Goal: Ask a question: Ask a question

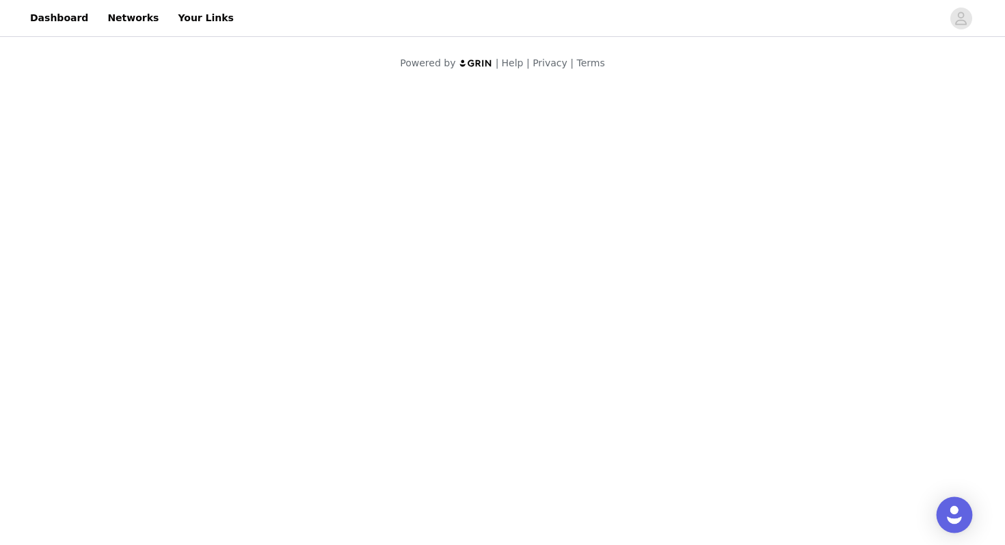
click at [954, 509] on img "Open Intercom Messenger" at bounding box center [954, 515] width 18 height 18
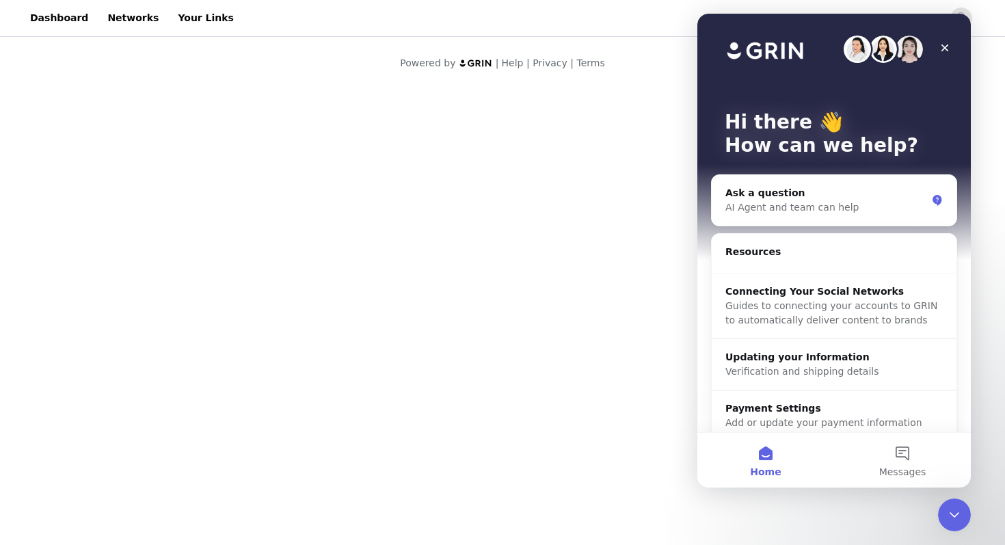
scroll to position [15, 0]
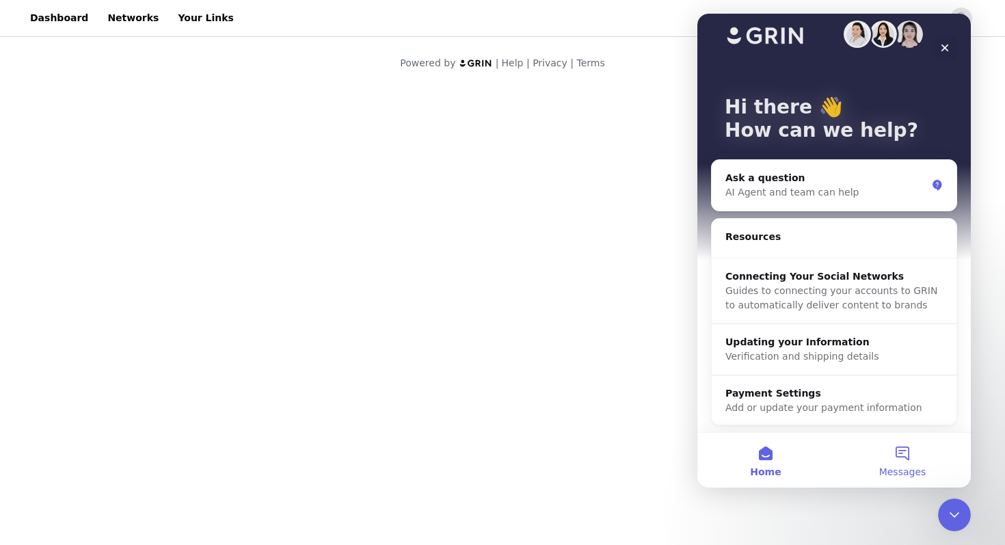
click at [907, 452] on button "Messages" at bounding box center [902, 460] width 137 height 55
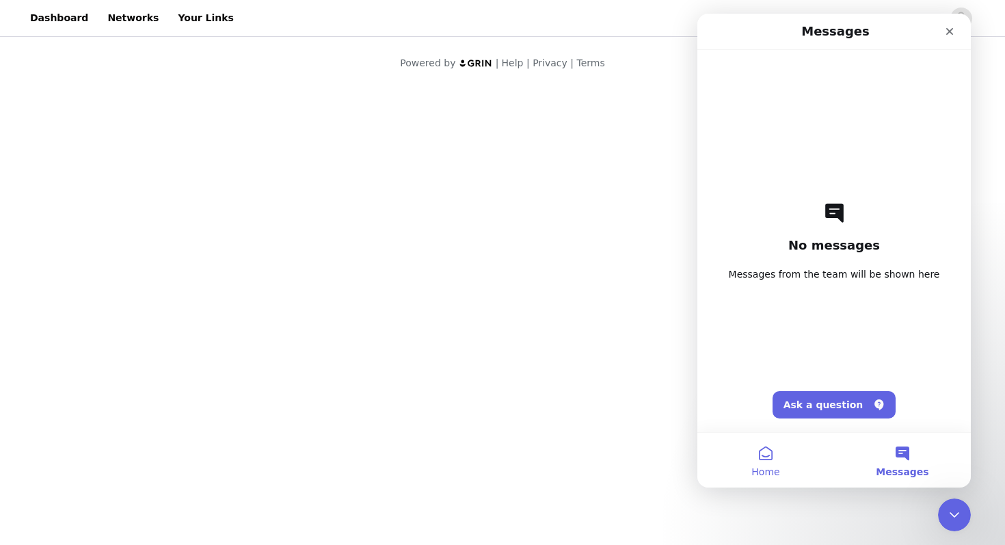
click at [763, 460] on button "Home" at bounding box center [765, 460] width 137 height 55
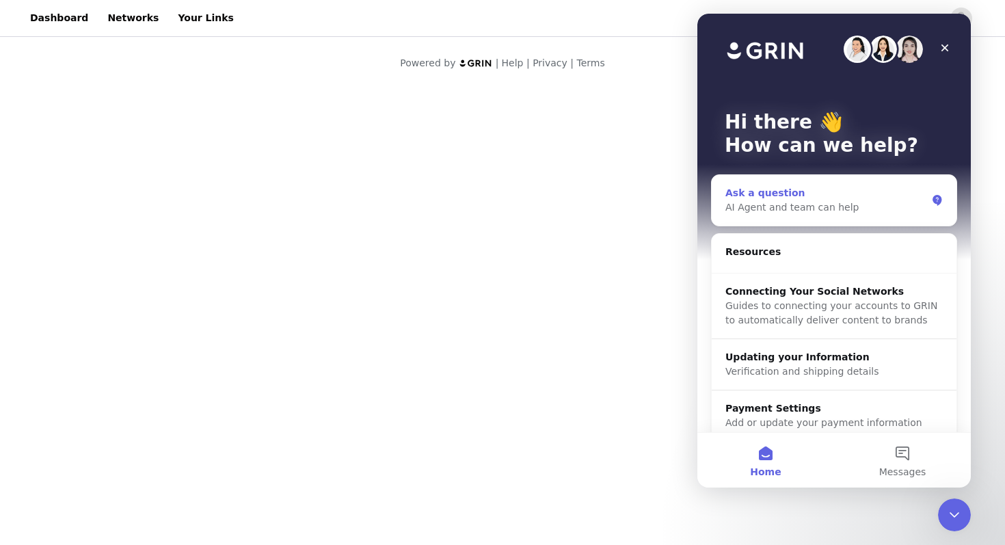
click at [807, 196] on div "Ask a question" at bounding box center [825, 193] width 201 height 14
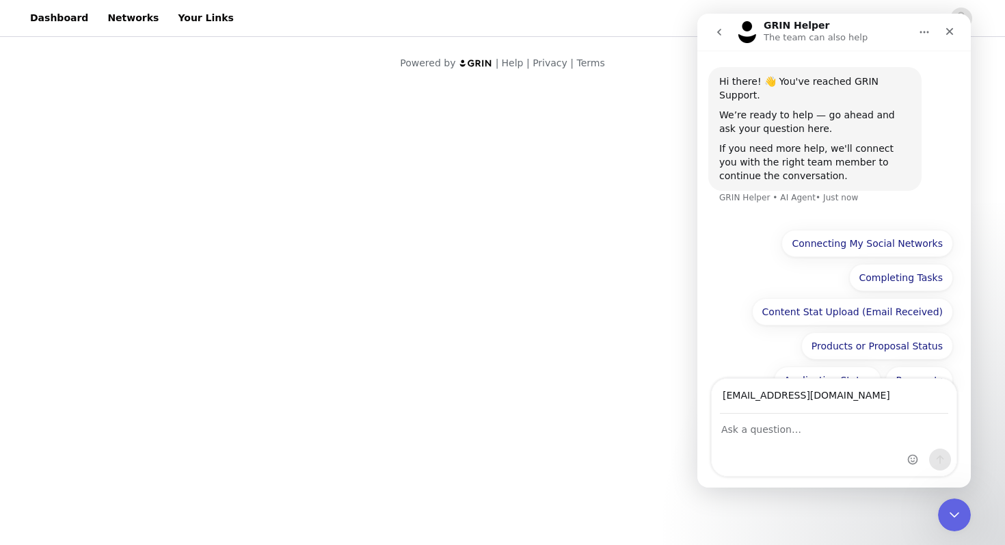
type input "[EMAIL_ADDRESS][DOMAIN_NAME]"
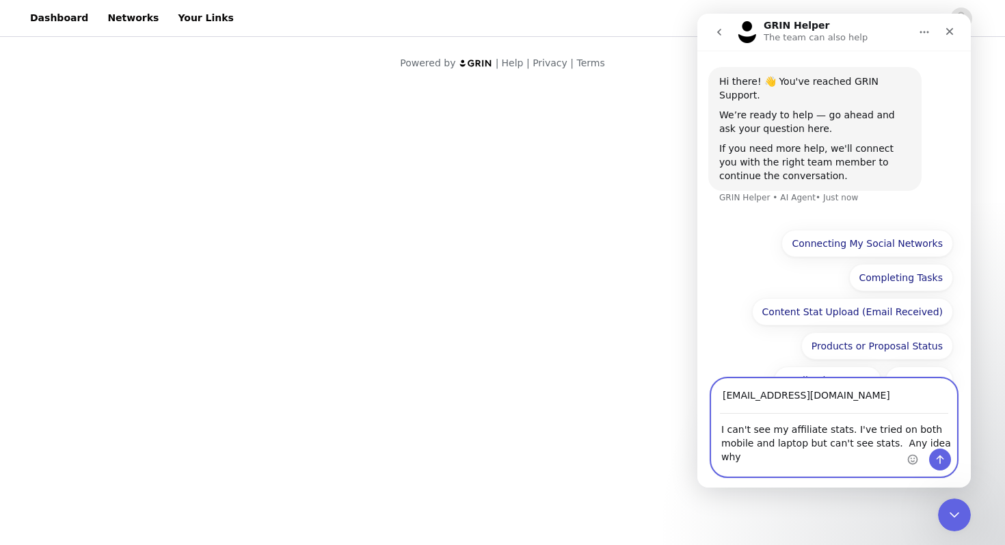
type textarea "I can't see my affiliate stats. I've tried on both mobile and laptop but can't …"
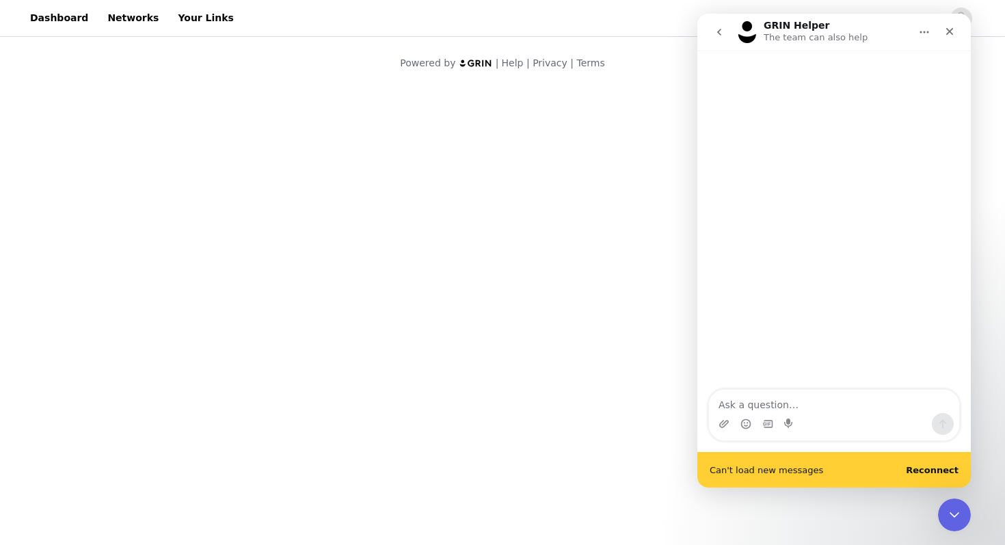
scroll to position [0, 0]
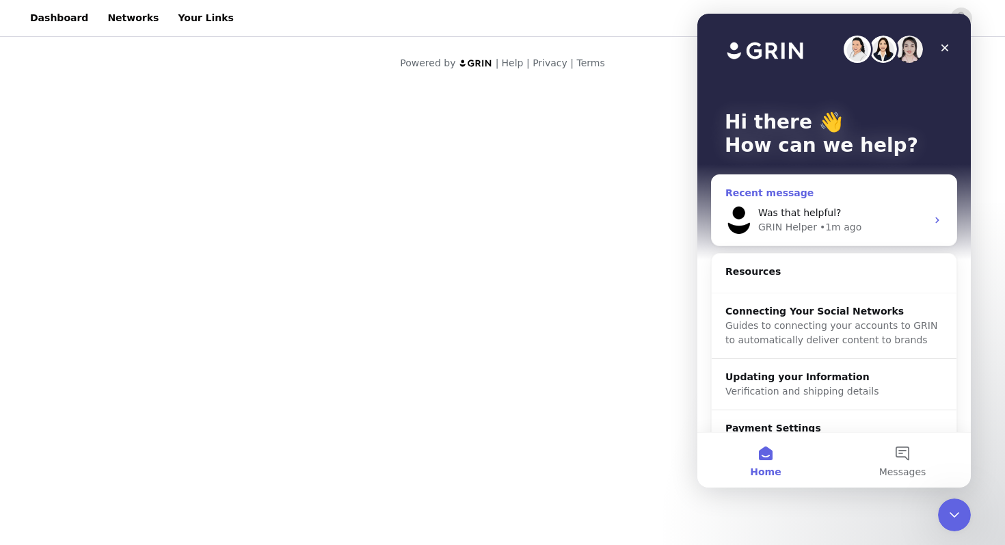
click at [865, 213] on div "Was that helpful?" at bounding box center [842, 213] width 168 height 14
click at [898, 465] on button "Messages" at bounding box center [902, 460] width 137 height 55
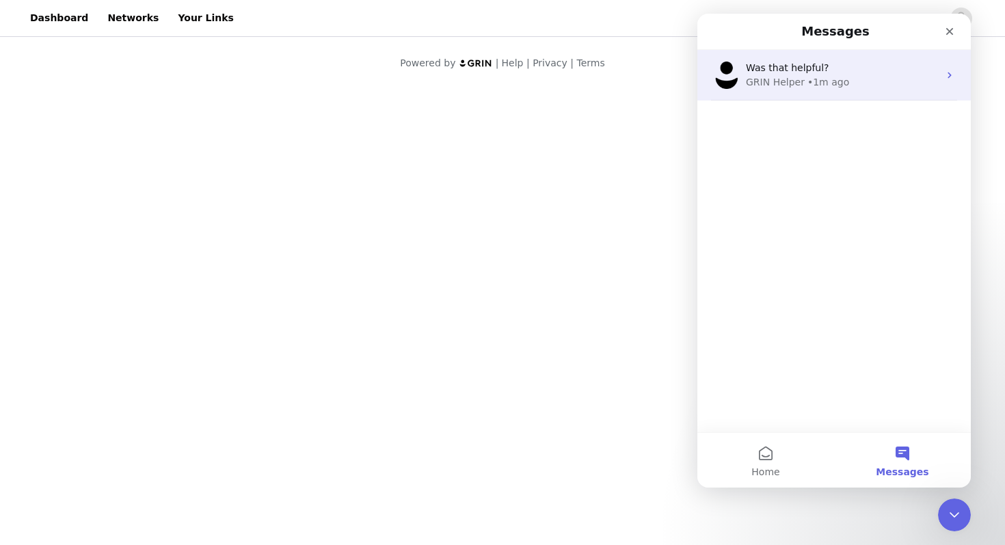
click at [877, 70] on div "Was that helpful?" at bounding box center [842, 68] width 193 height 14
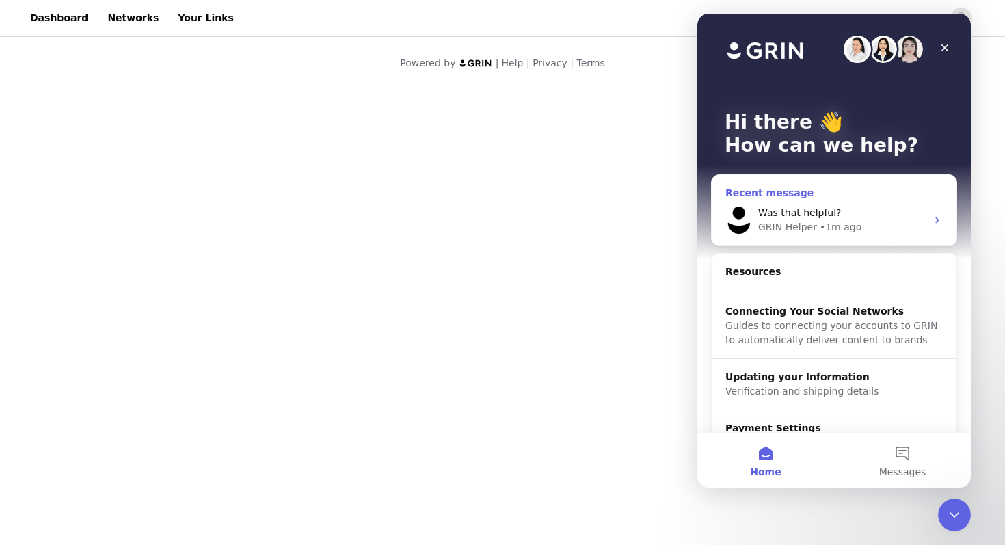
click at [866, 213] on div "Was that helpful?" at bounding box center [842, 213] width 168 height 14
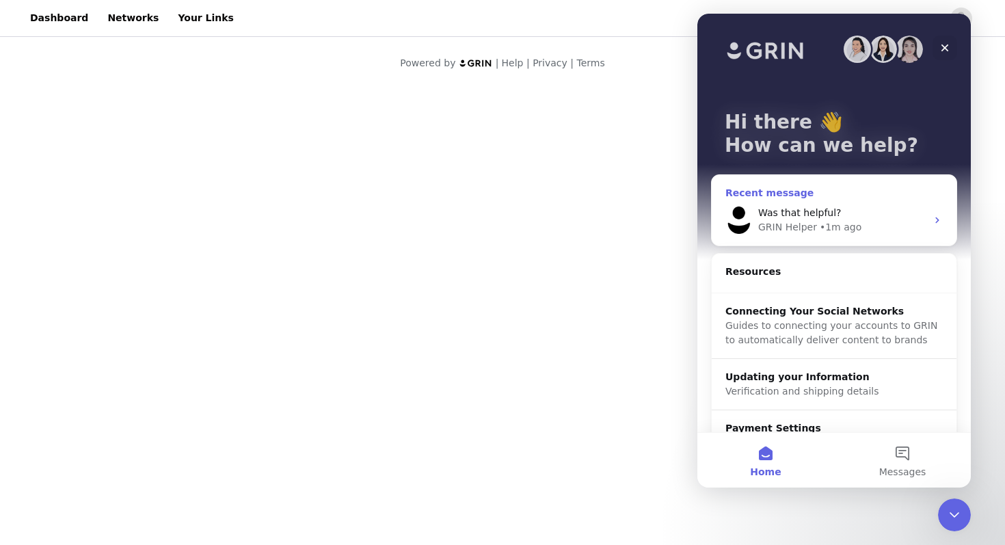
scroll to position [35, 0]
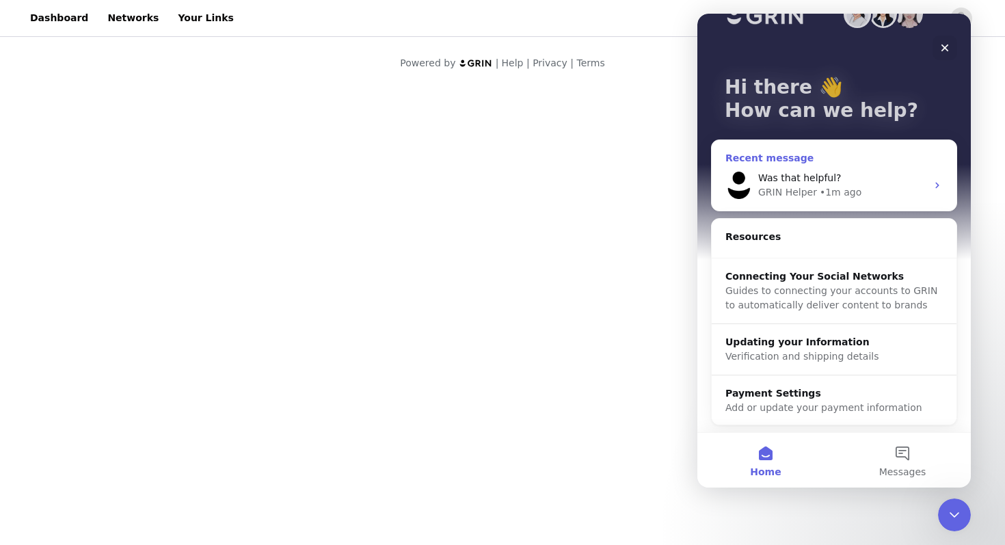
click at [805, 176] on span "Was that helpful?" at bounding box center [799, 177] width 83 height 11
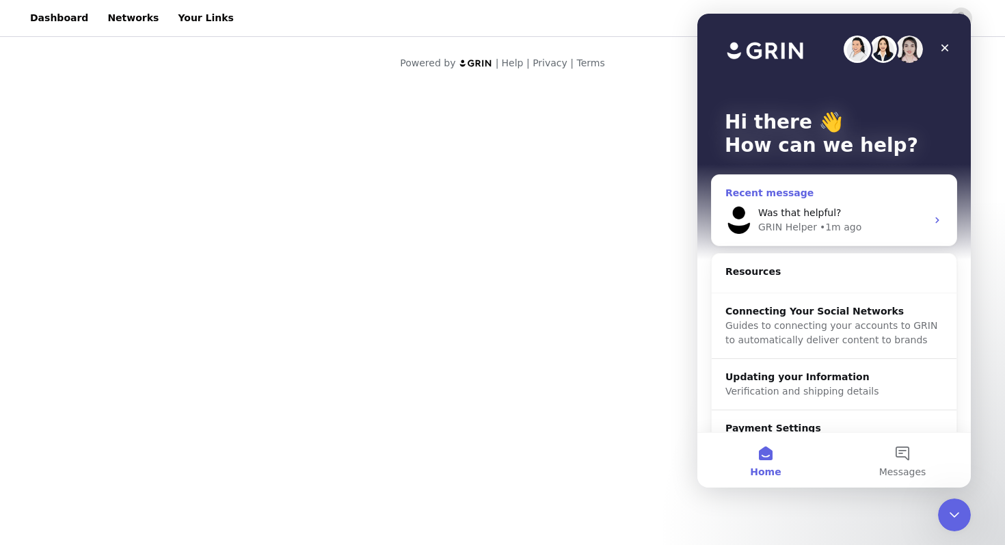
click at [876, 217] on div "Was that helpful?" at bounding box center [842, 213] width 168 height 14
click at [939, 219] on icon "Intercom messenger" at bounding box center [937, 220] width 11 height 11
click at [903, 450] on button "Messages" at bounding box center [902, 460] width 137 height 55
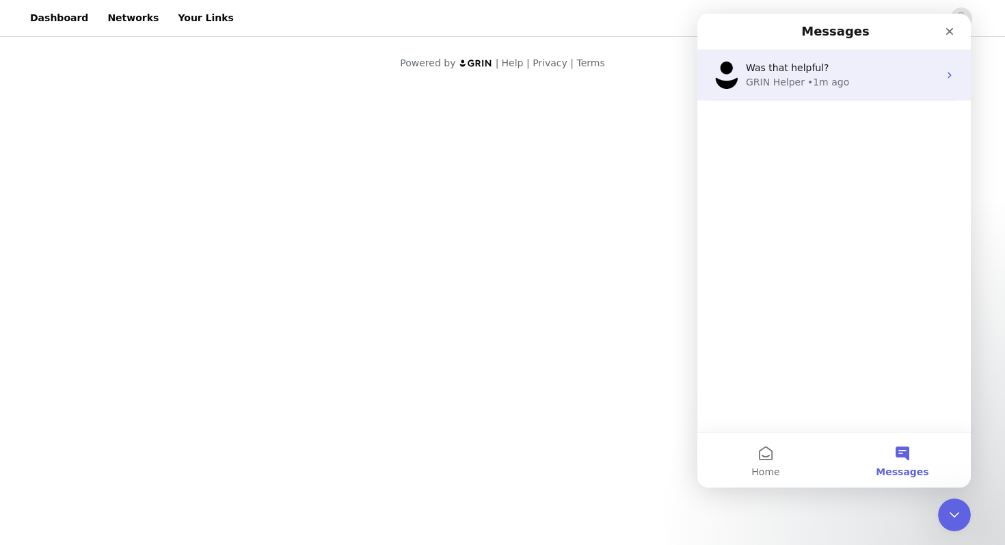
click at [838, 91] on div "Was that helpful? GRIN Helper • 1m ago" at bounding box center [833, 75] width 273 height 51
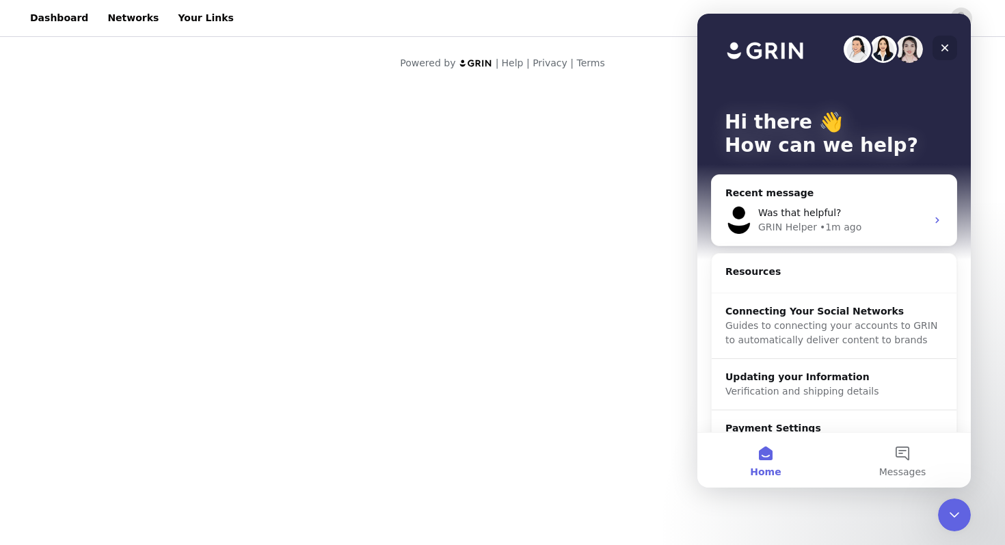
click at [938, 49] on div "Close" at bounding box center [944, 48] width 25 height 25
